Goal: Information Seeking & Learning: Check status

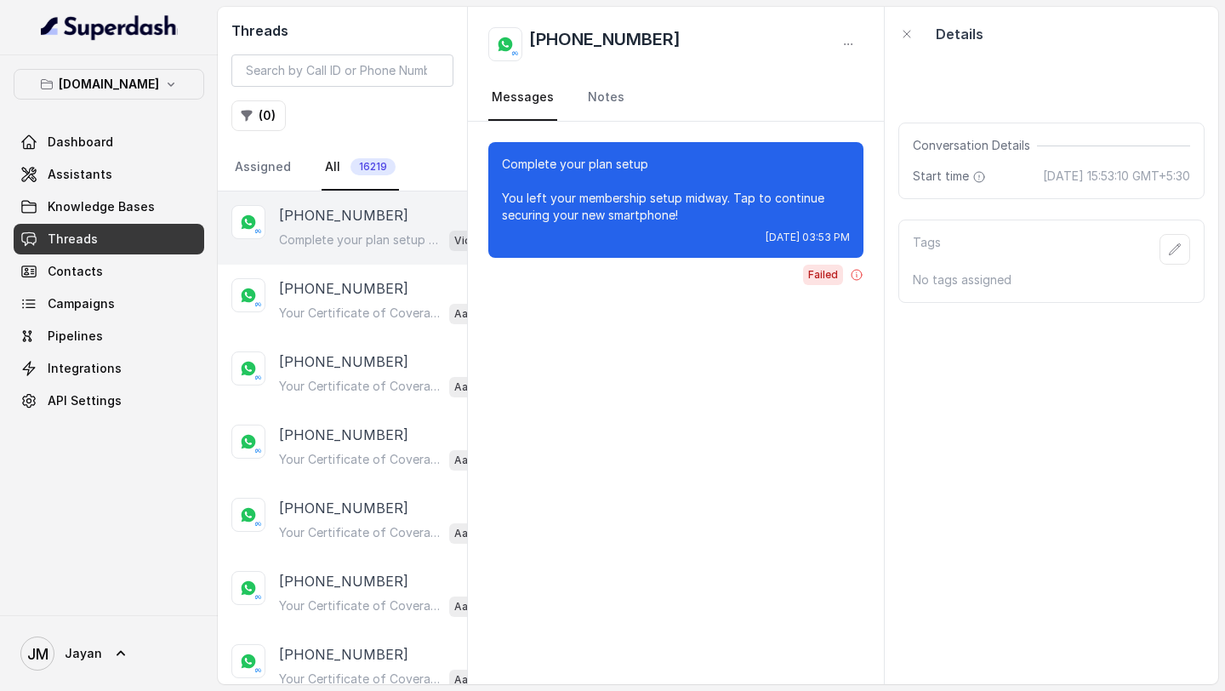
click at [354, 238] on p "Complete your plan setup You left your membership setup midway. Tap to continue…" at bounding box center [360, 239] width 163 height 17
click at [355, 305] on p "Your Certificate of Coverage is Ready Hi [PERSON_NAME], Your Certificate of Cov…" at bounding box center [360, 313] width 163 height 17
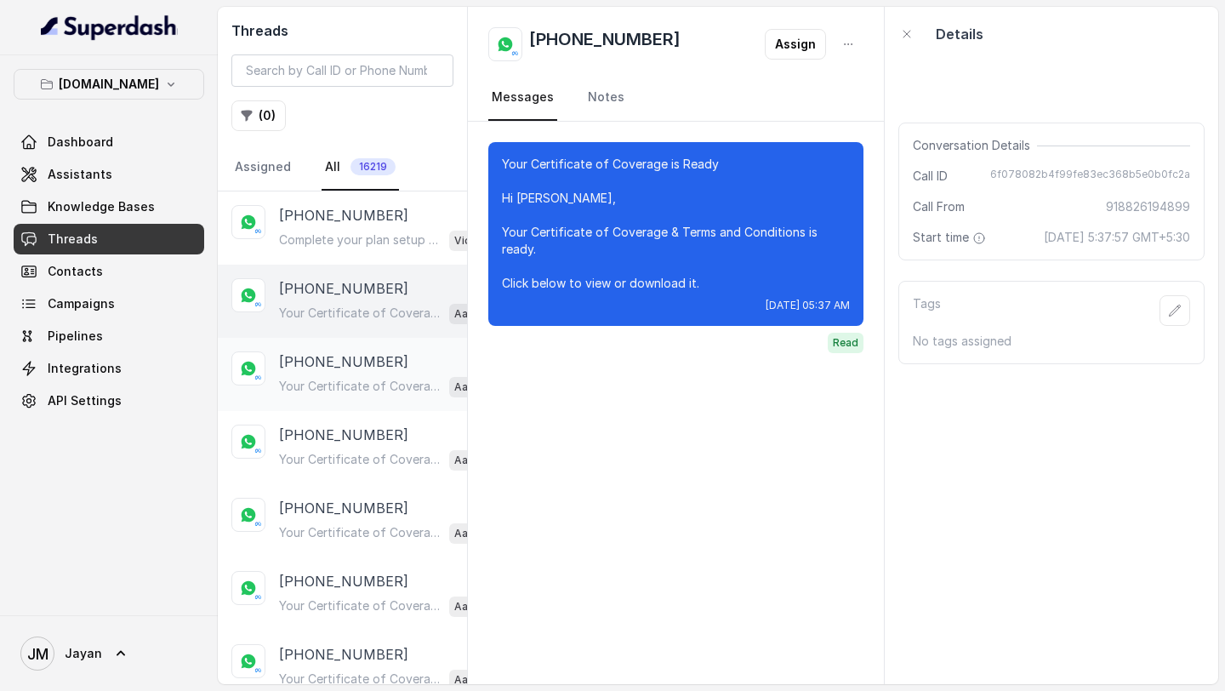
click at [358, 351] on p "[PHONE_NUMBER]" at bounding box center [343, 361] width 129 height 20
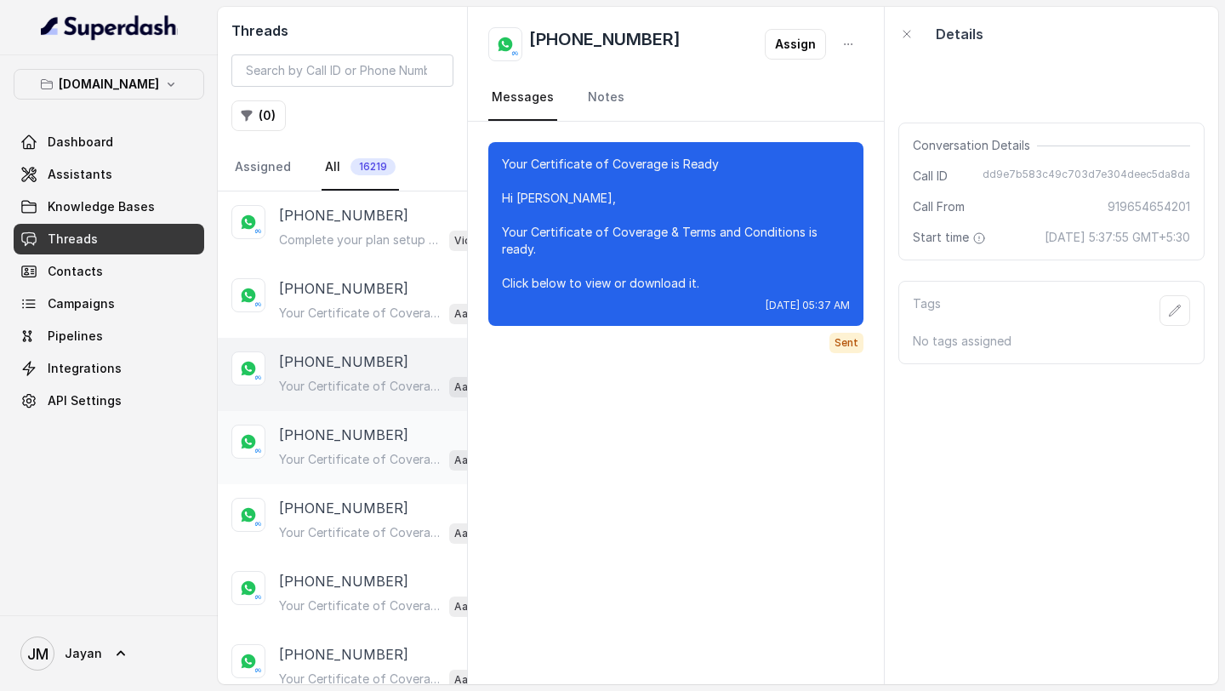
click at [379, 465] on p "Your Certificate of Coverage is Ready [DEMOGRAPHIC_DATA] [PERSON_NAME], Your Ce…" at bounding box center [360, 459] width 163 height 17
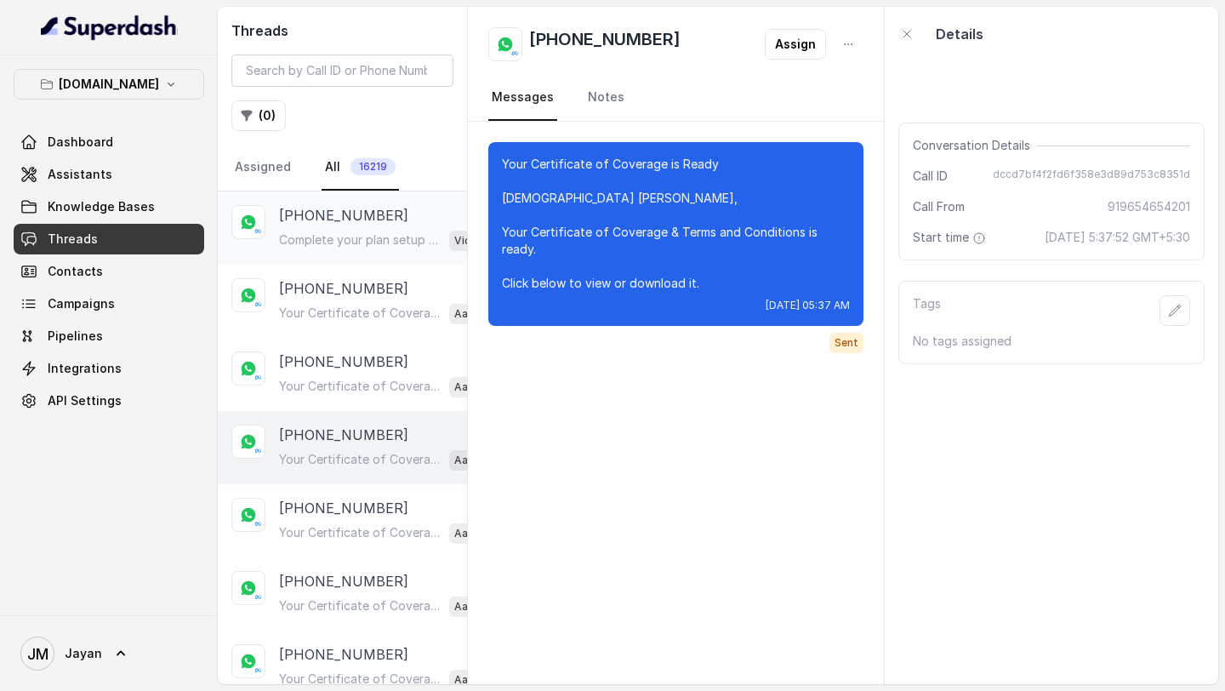
click at [362, 239] on p "Complete your plan setup You left your membership setup midway. Tap to continue…" at bounding box center [360, 239] width 163 height 17
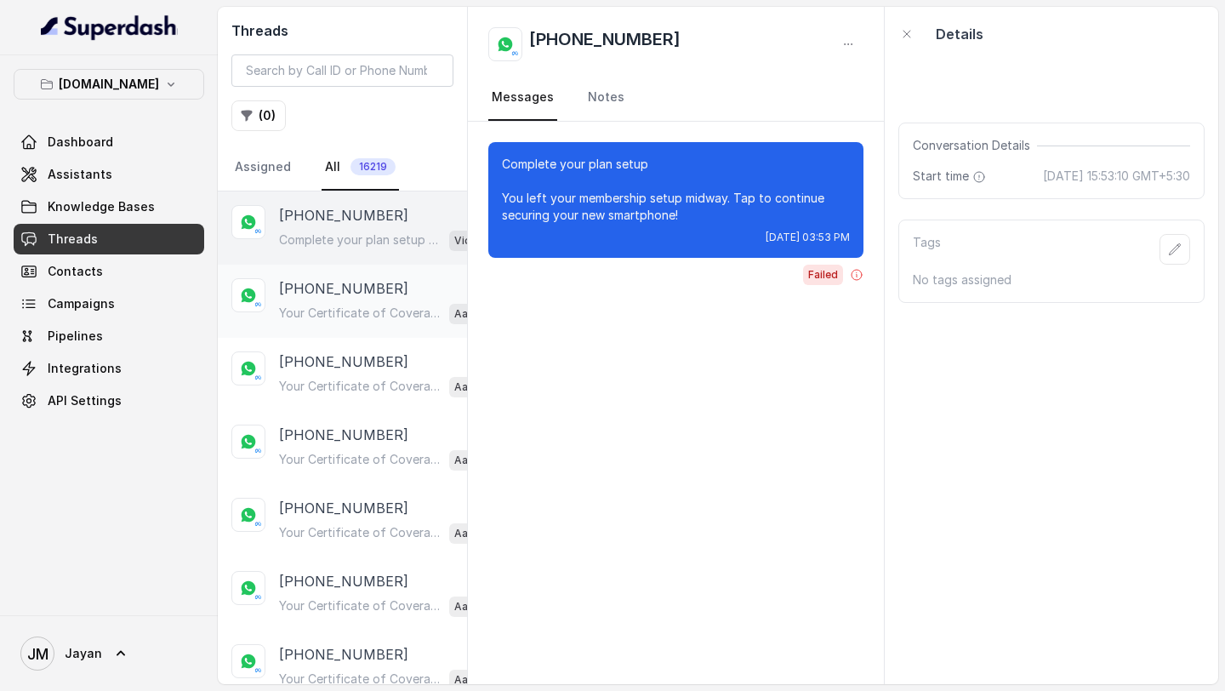
click at [356, 298] on p "[PHONE_NUMBER]" at bounding box center [343, 288] width 129 height 20
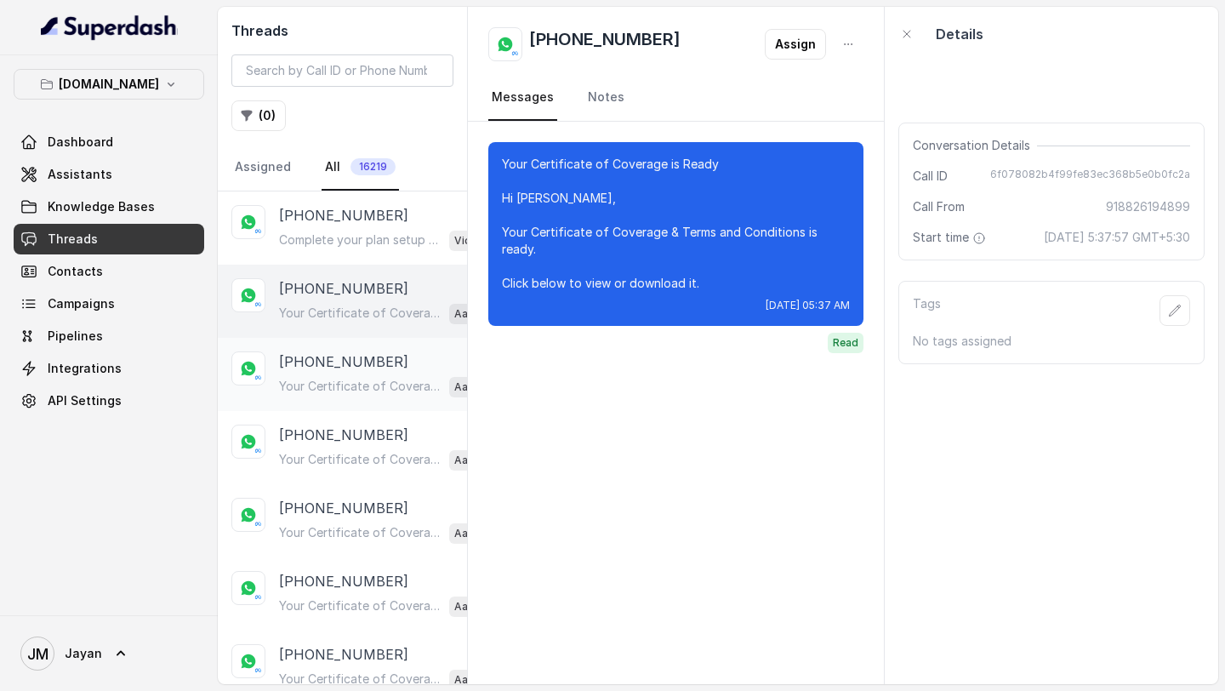
click at [348, 354] on p "[PHONE_NUMBER]" at bounding box center [343, 361] width 129 height 20
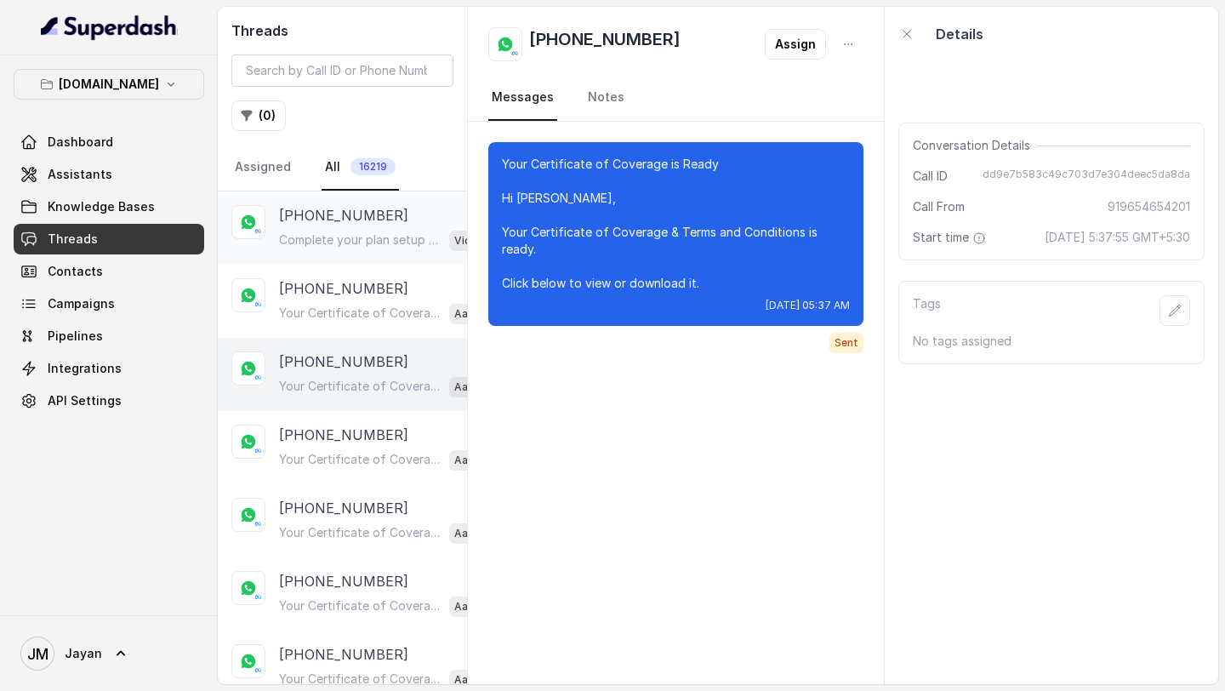
click at [362, 229] on div "Complete your plan setup You left your membership setup midway. Tap to continue…" at bounding box center [383, 240] width 209 height 22
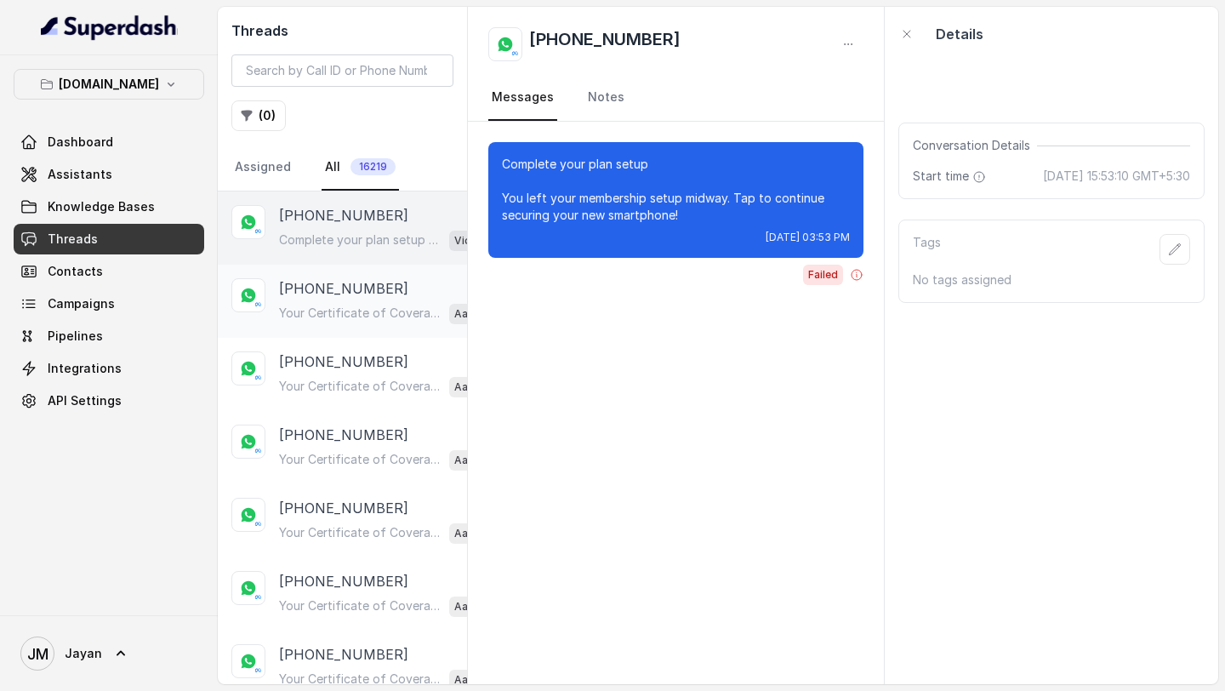
click at [359, 302] on div "Your Certificate of Coverage is Ready Hi [PERSON_NAME], Your Certificate of Cov…" at bounding box center [382, 313] width 206 height 22
